Goal: Information Seeking & Learning: Learn about a topic

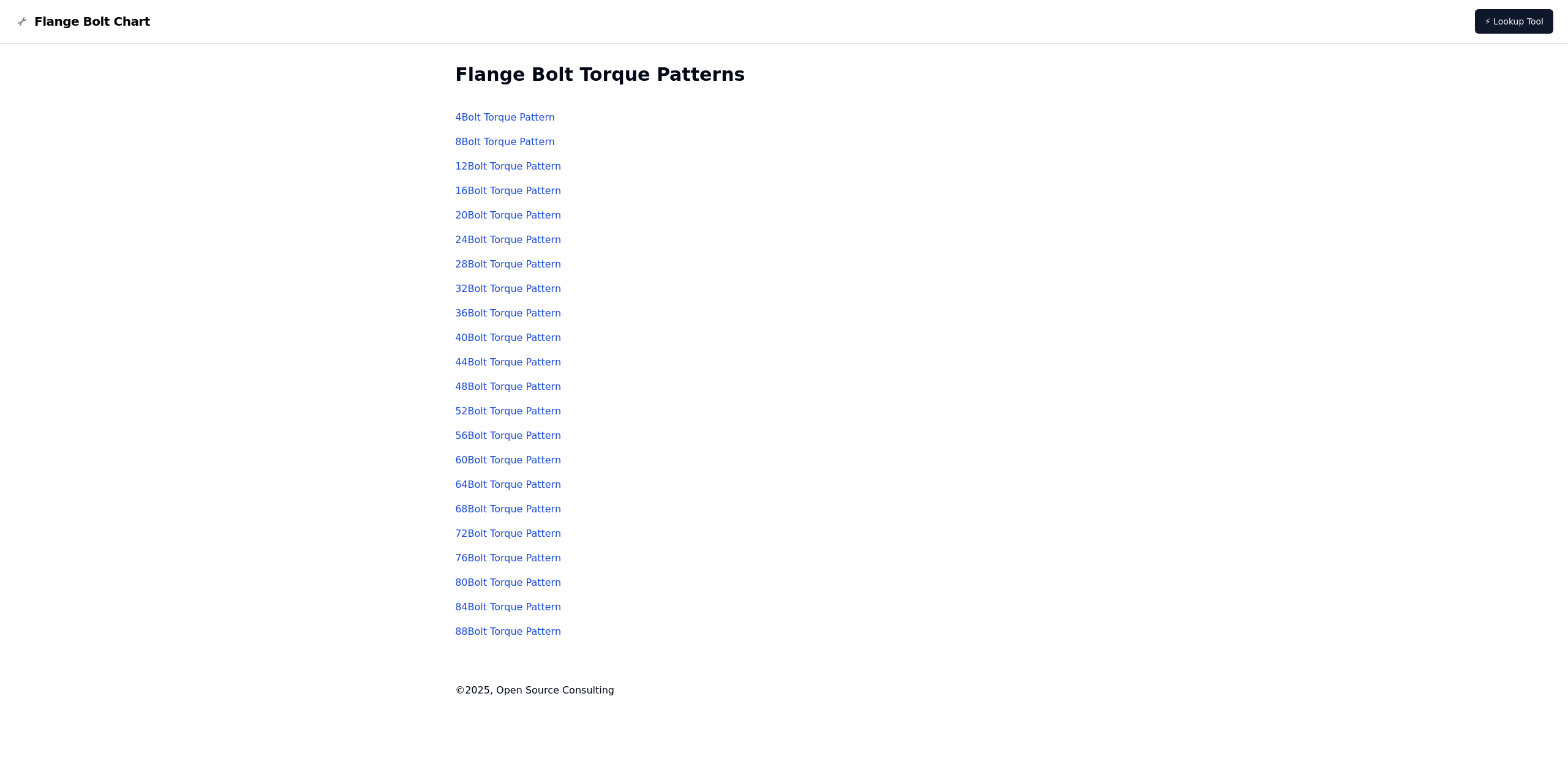
click at [474, 631] on link "88 Bolt Torque Pattern" at bounding box center [508, 631] width 106 height 12
click at [491, 510] on link "68 Bolt Torque Pattern" at bounding box center [508, 509] width 106 height 12
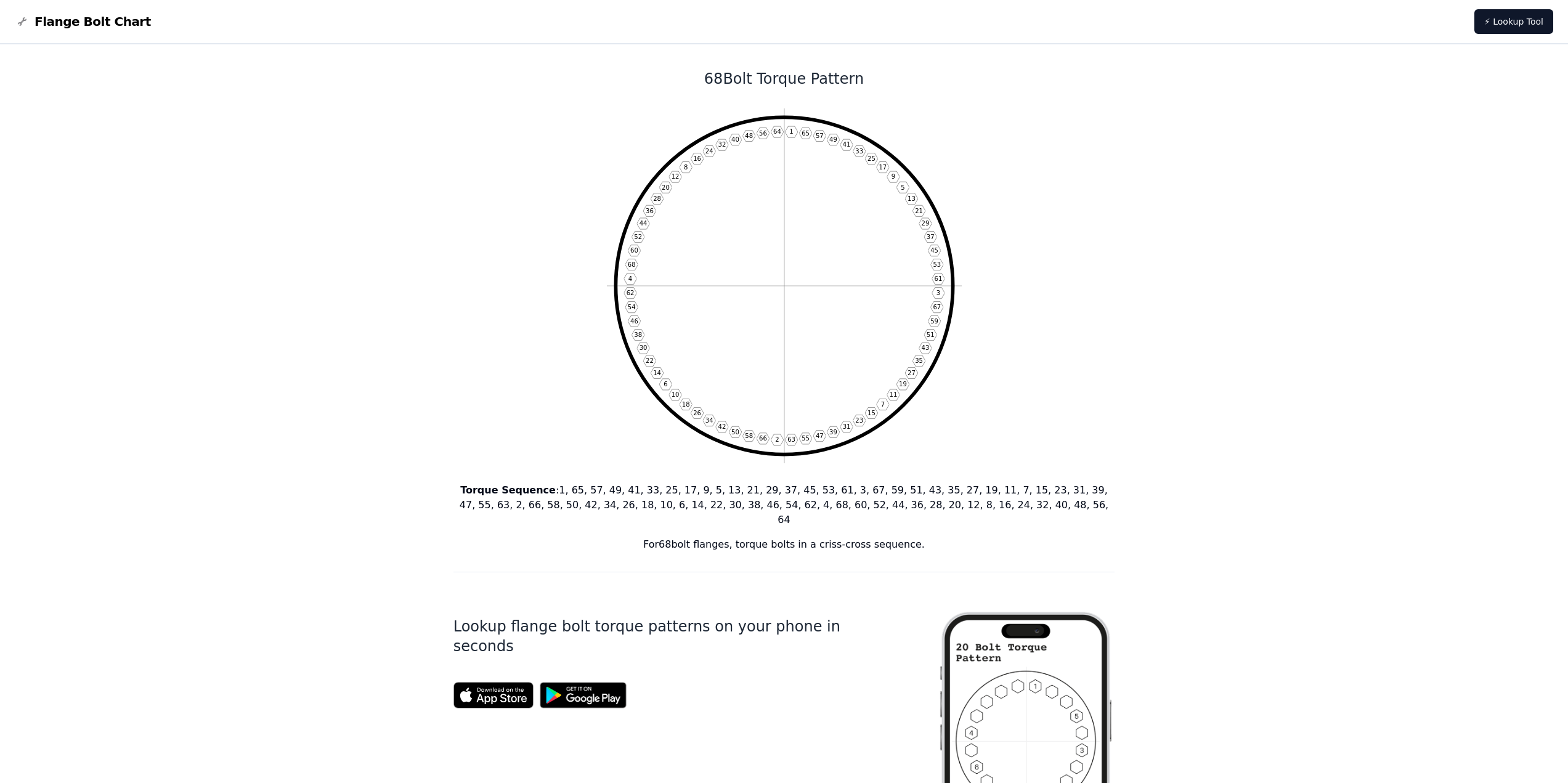
click at [1053, 317] on div "68 Bolt Torque Pattern 1 65 57 49 41 33 25 17 9 5 13 21 29 37 45 53 61 3 67 59 …" at bounding box center [784, 752] width 662 height 1415
click at [736, 368] on icon "1 65 57 49 41 33 25 17 9 5 13 21 29 37 45 53 61 3 67 59 51 43 35 27 19 11 7 15 …" at bounding box center [784, 286] width 355 height 355
